Goal: Transaction & Acquisition: Purchase product/service

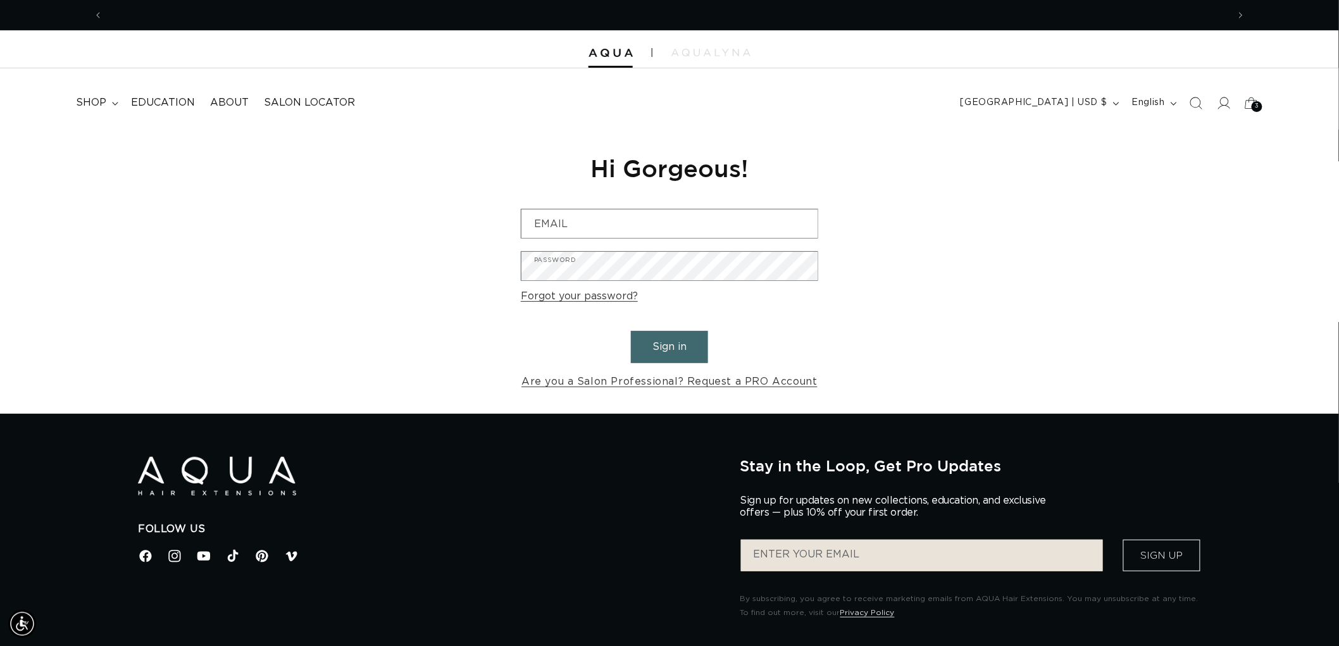
scroll to position [0, 1125]
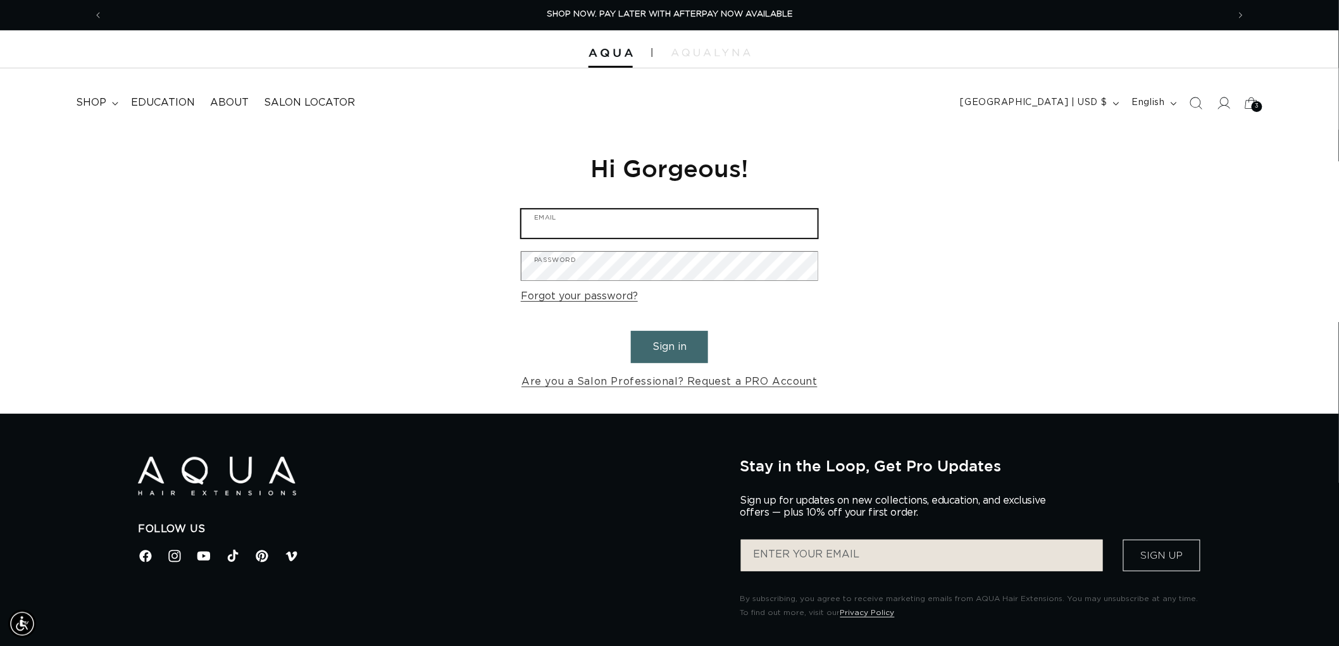
type input "graphics@pabeauty.com"
click at [659, 346] on button "Sign in" at bounding box center [669, 347] width 77 height 32
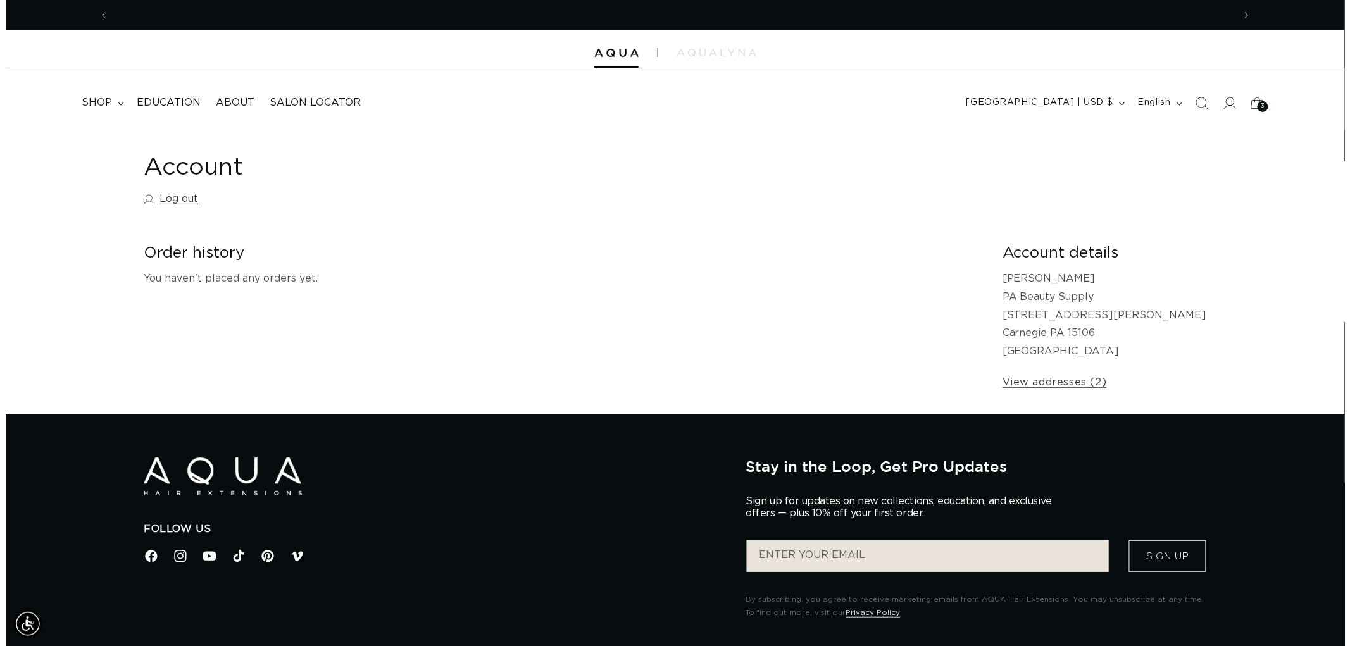
scroll to position [0, 2250]
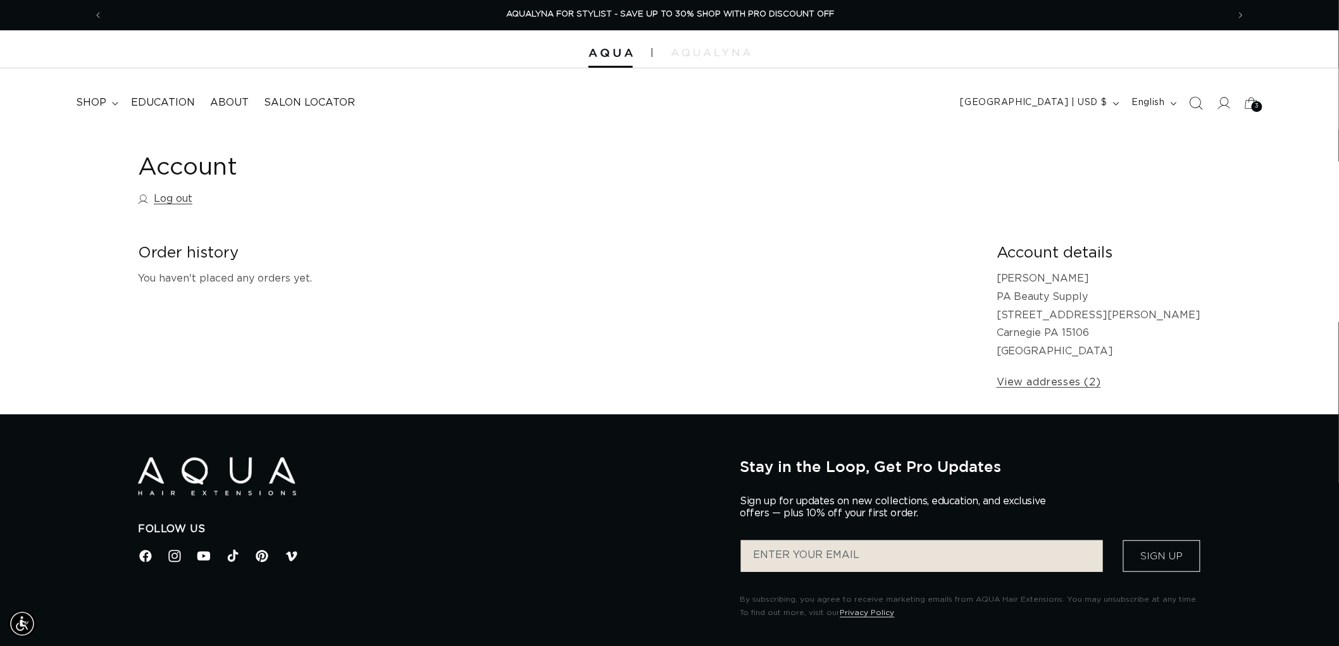
click at [1187, 102] on span "Search" at bounding box center [1196, 103] width 28 height 28
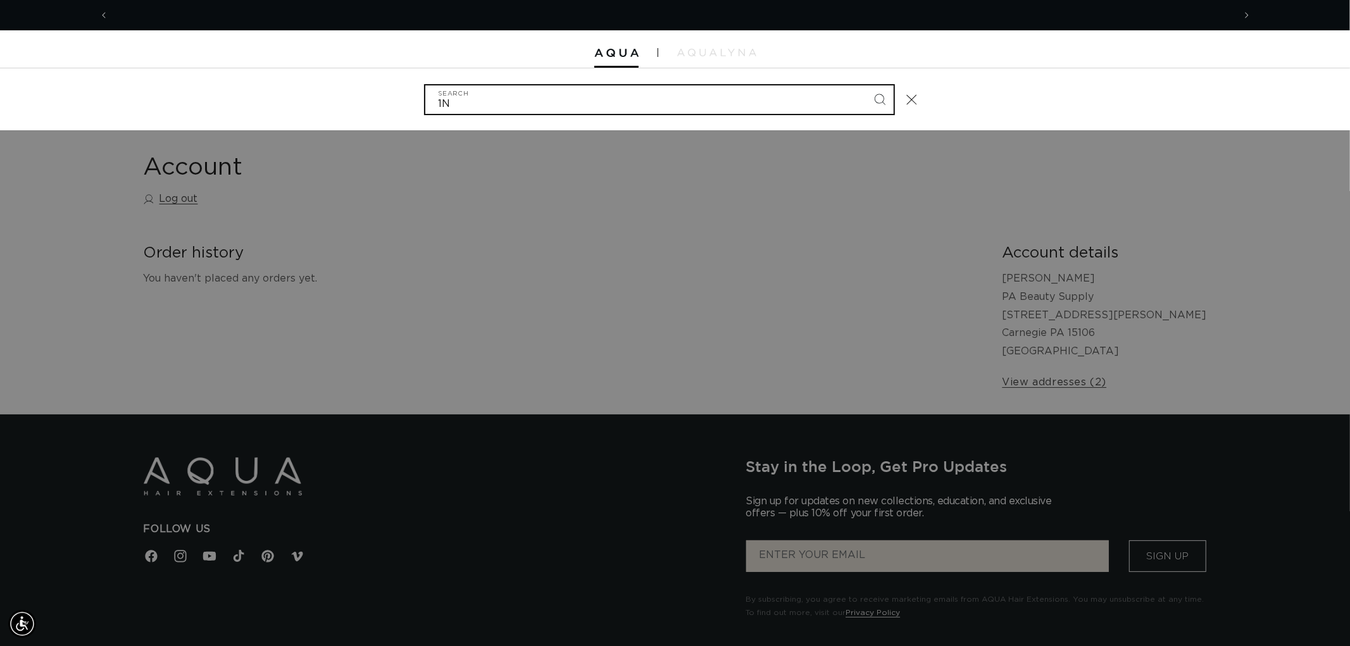
scroll to position [0, 0]
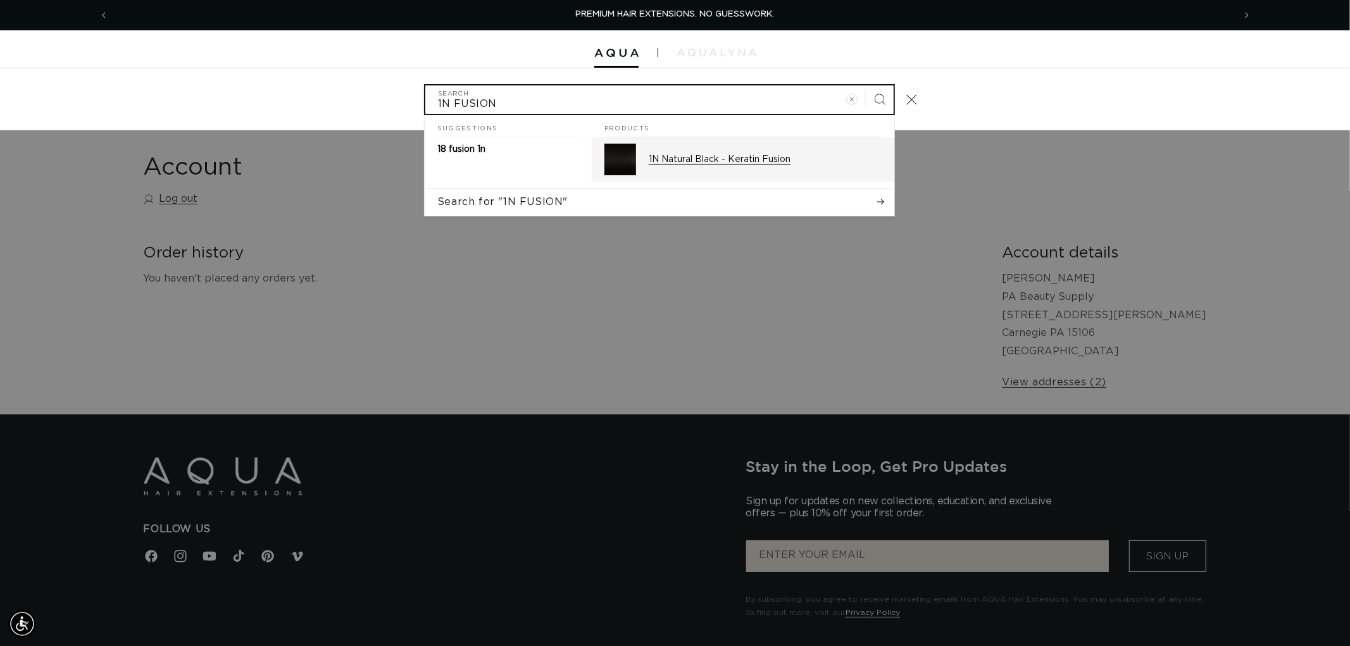
type input "1N FUSION"
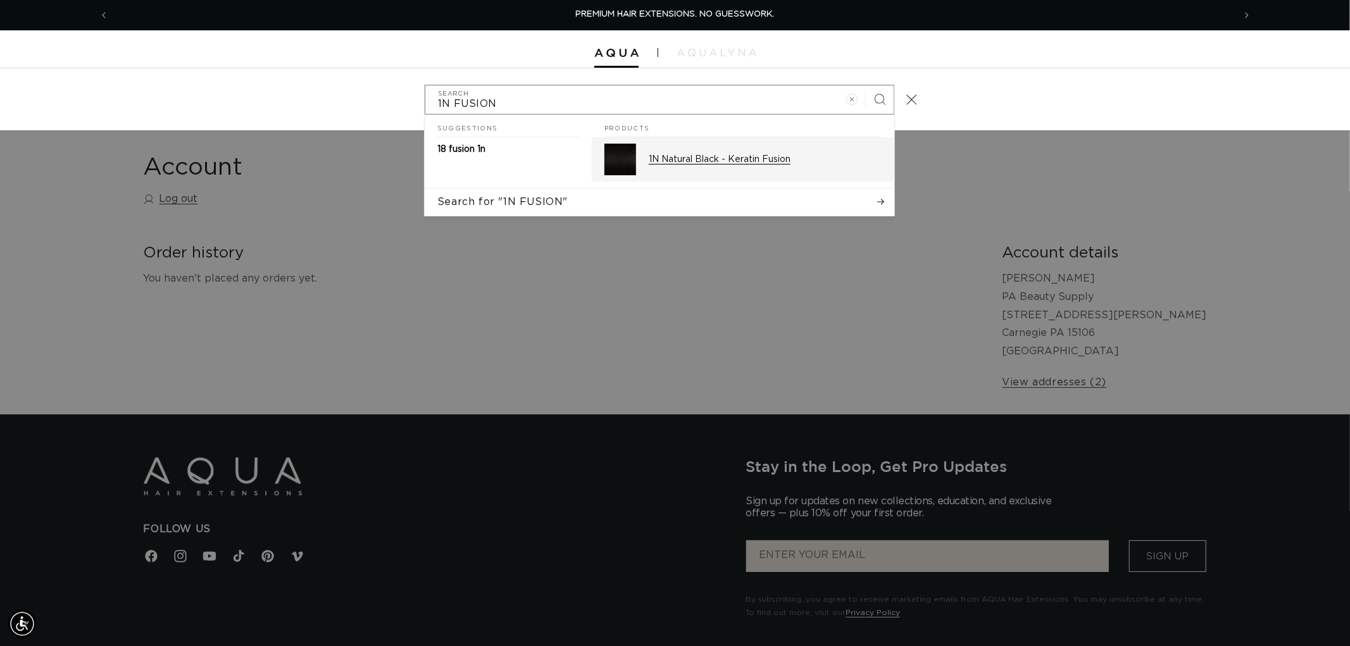
click at [756, 161] on p "1N Natural Black - Keratin Fusion" at bounding box center [765, 159] width 233 height 11
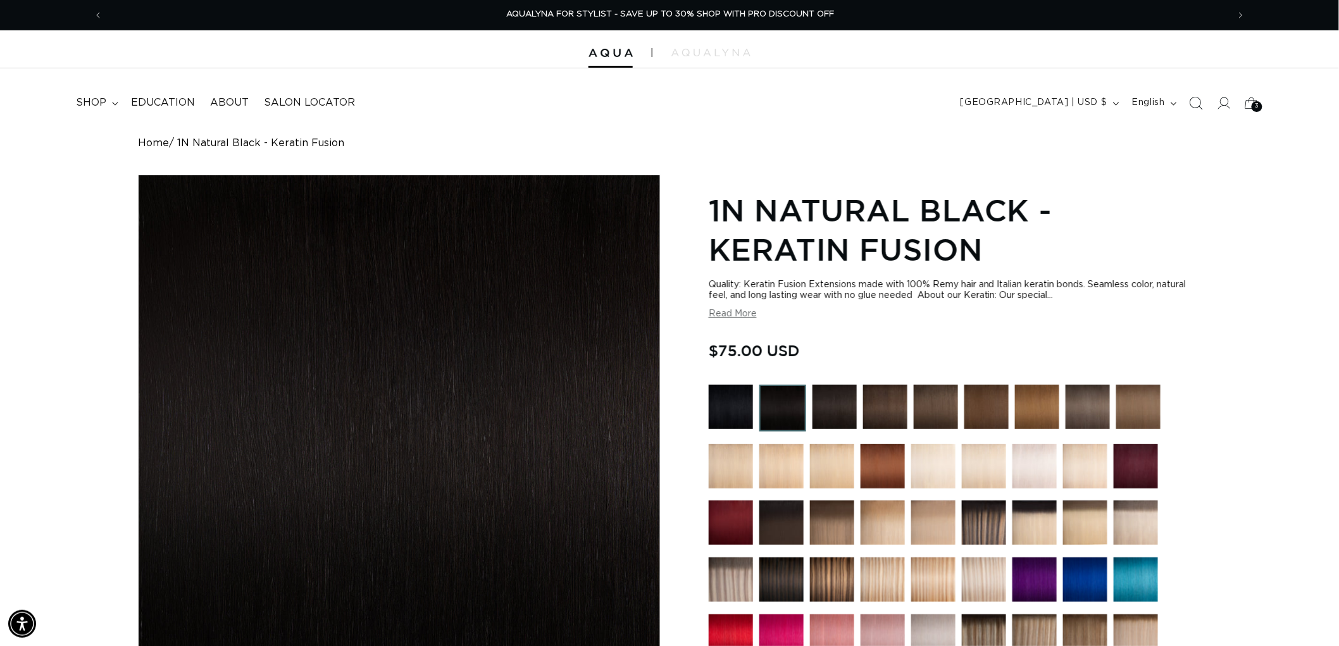
click at [1198, 106] on icon "Search" at bounding box center [1197, 103] width 13 height 13
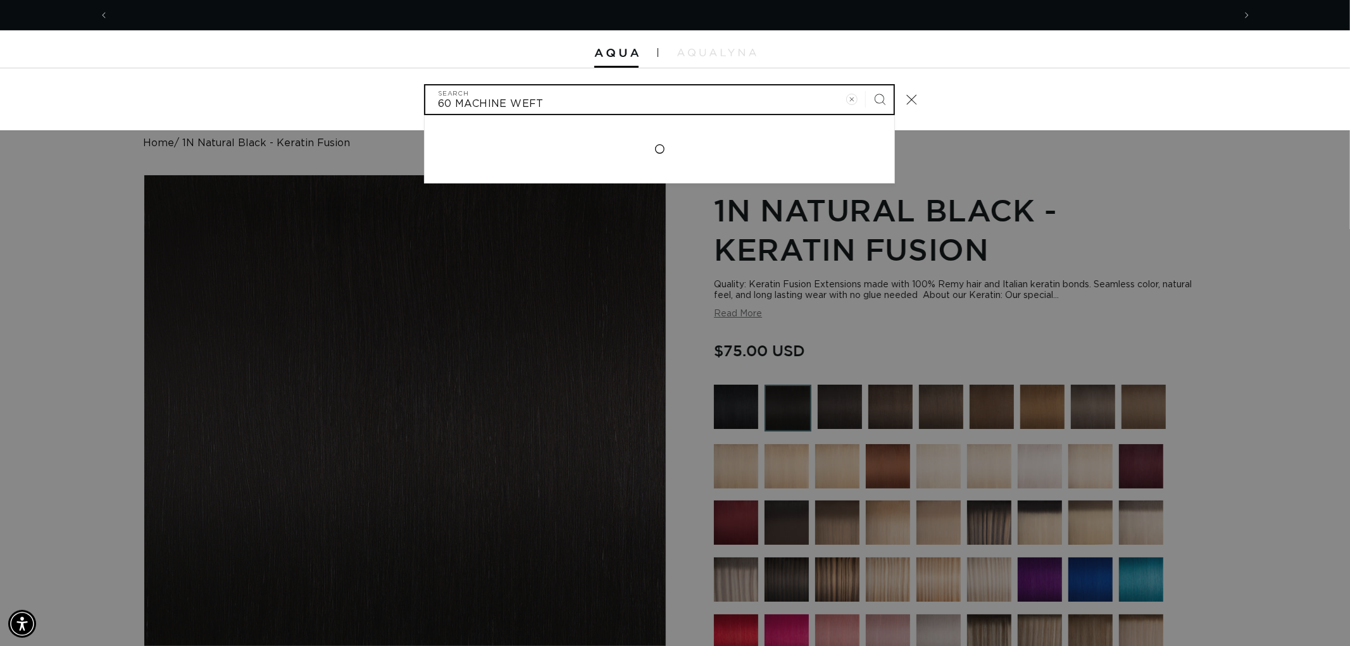
scroll to position [0, 1125]
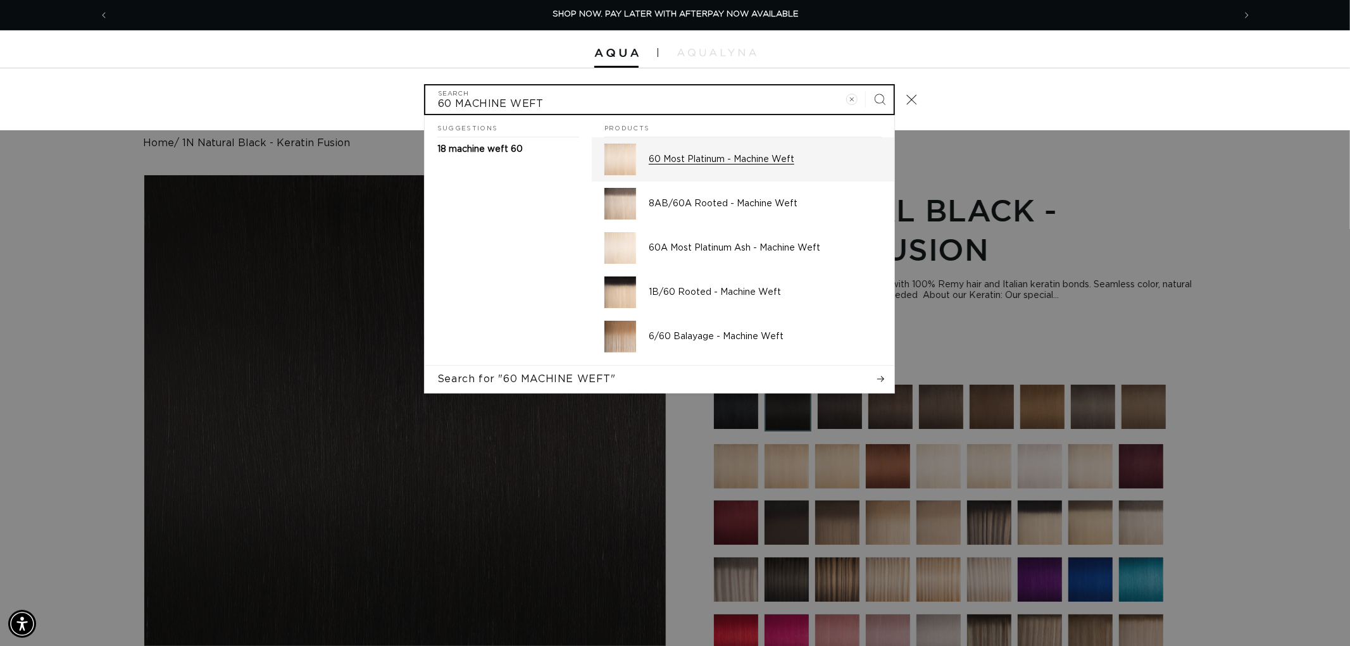
type input "60 MACHINE WEFT"
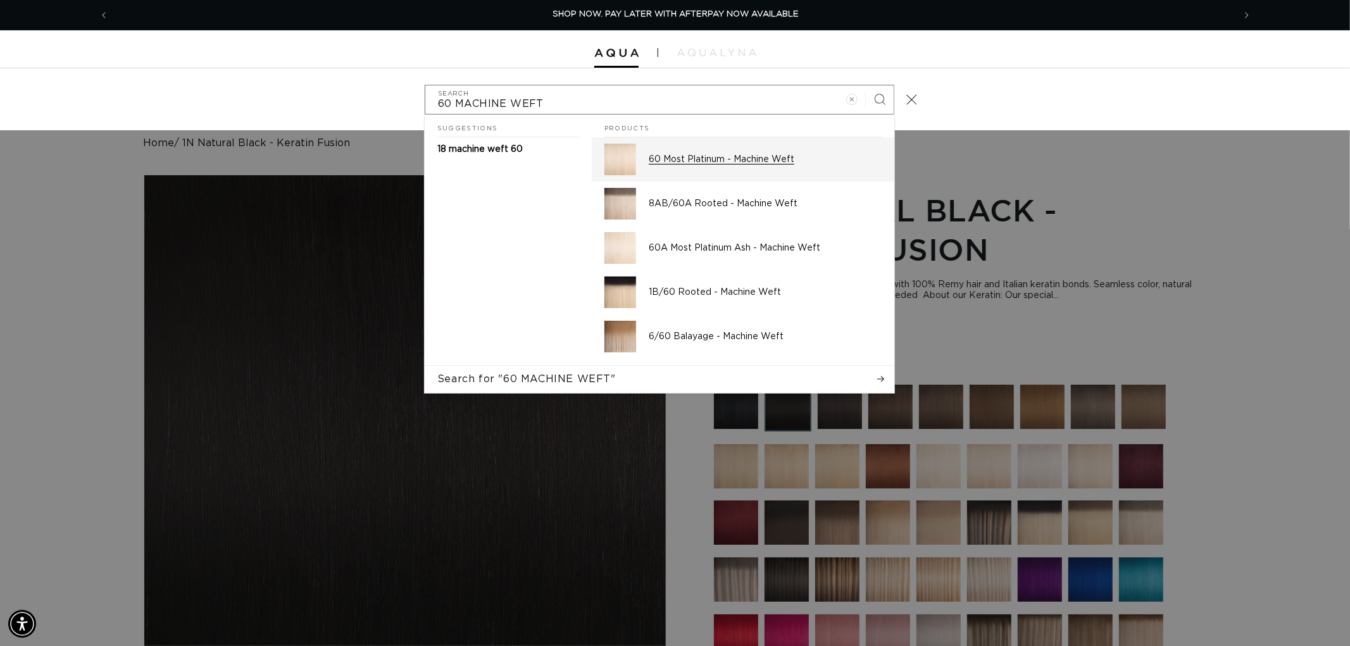
click at [713, 154] on p "60 Most Platinum - Machine Weft" at bounding box center [765, 159] width 233 height 11
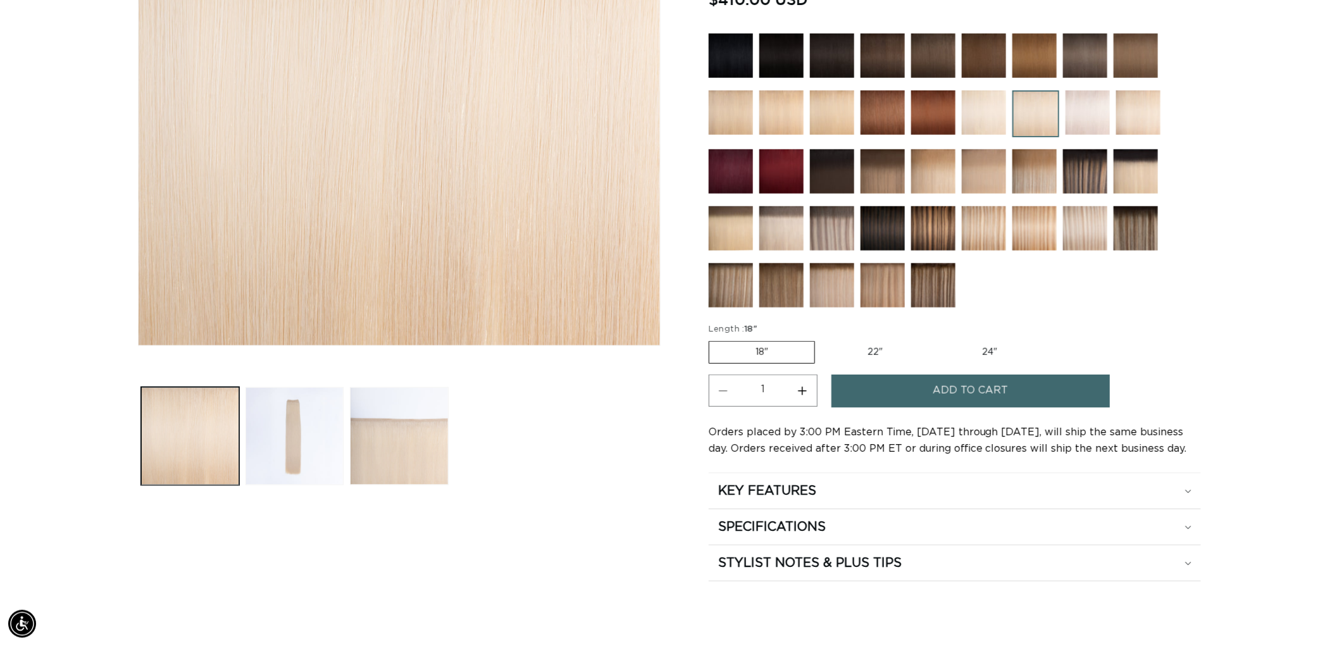
scroll to position [0, 2250]
